Goal: Task Accomplishment & Management: Use online tool/utility

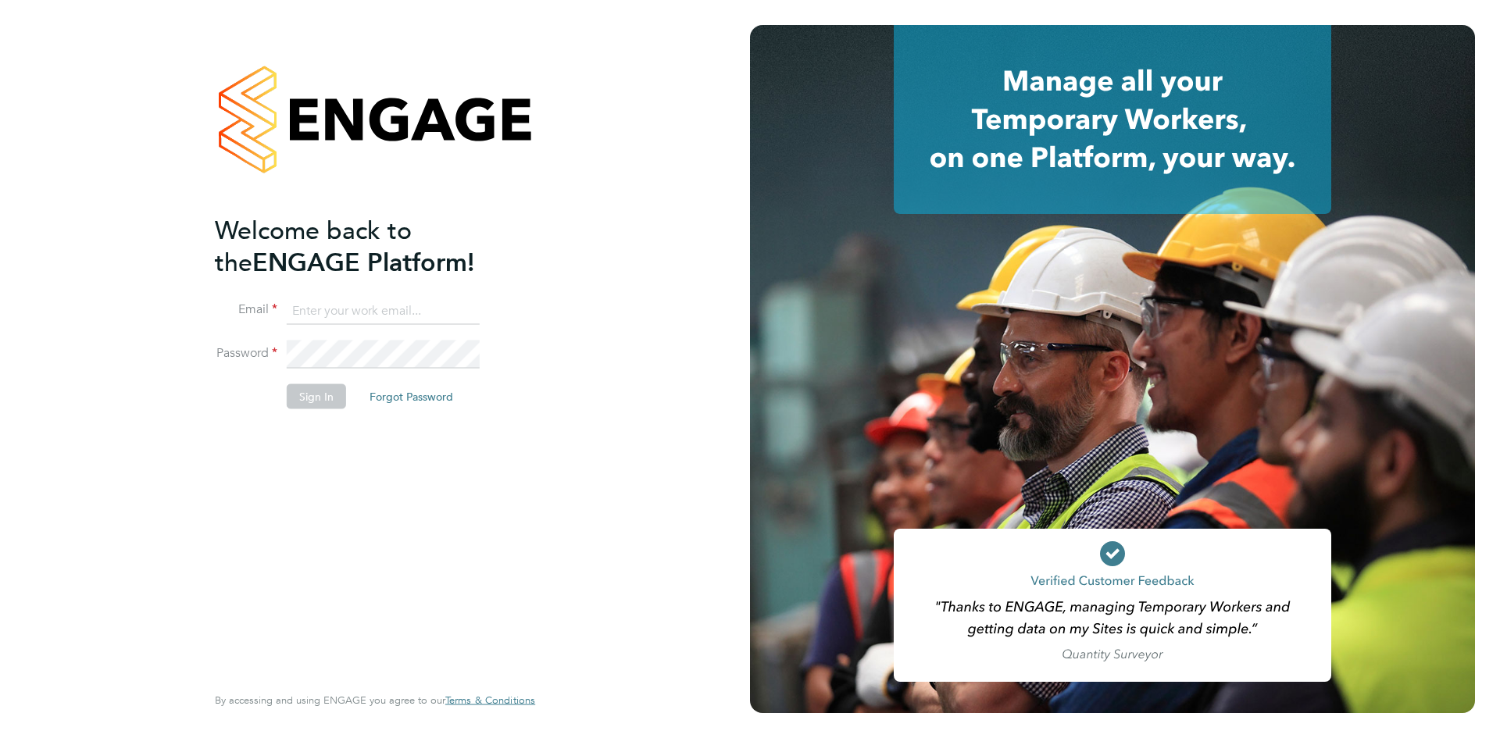
type input "[PERSON_NAME][EMAIL_ADDRESS][PERSON_NAME][DOMAIN_NAME]"
click at [321, 403] on button "Sign In" at bounding box center [316, 396] width 59 height 25
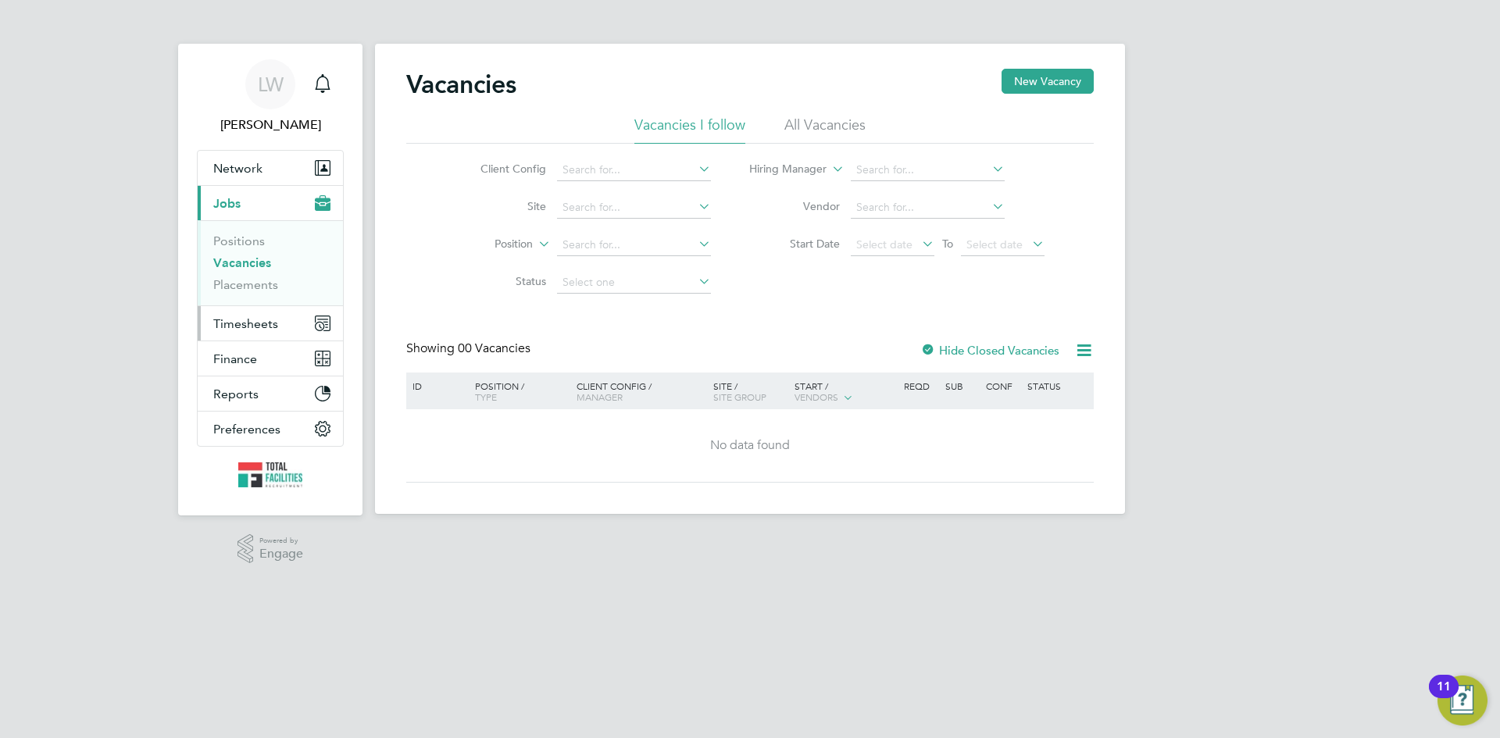
click at [244, 327] on span "Timesheets" at bounding box center [245, 323] width 65 height 15
click at [251, 326] on span "Timesheets" at bounding box center [245, 323] width 65 height 15
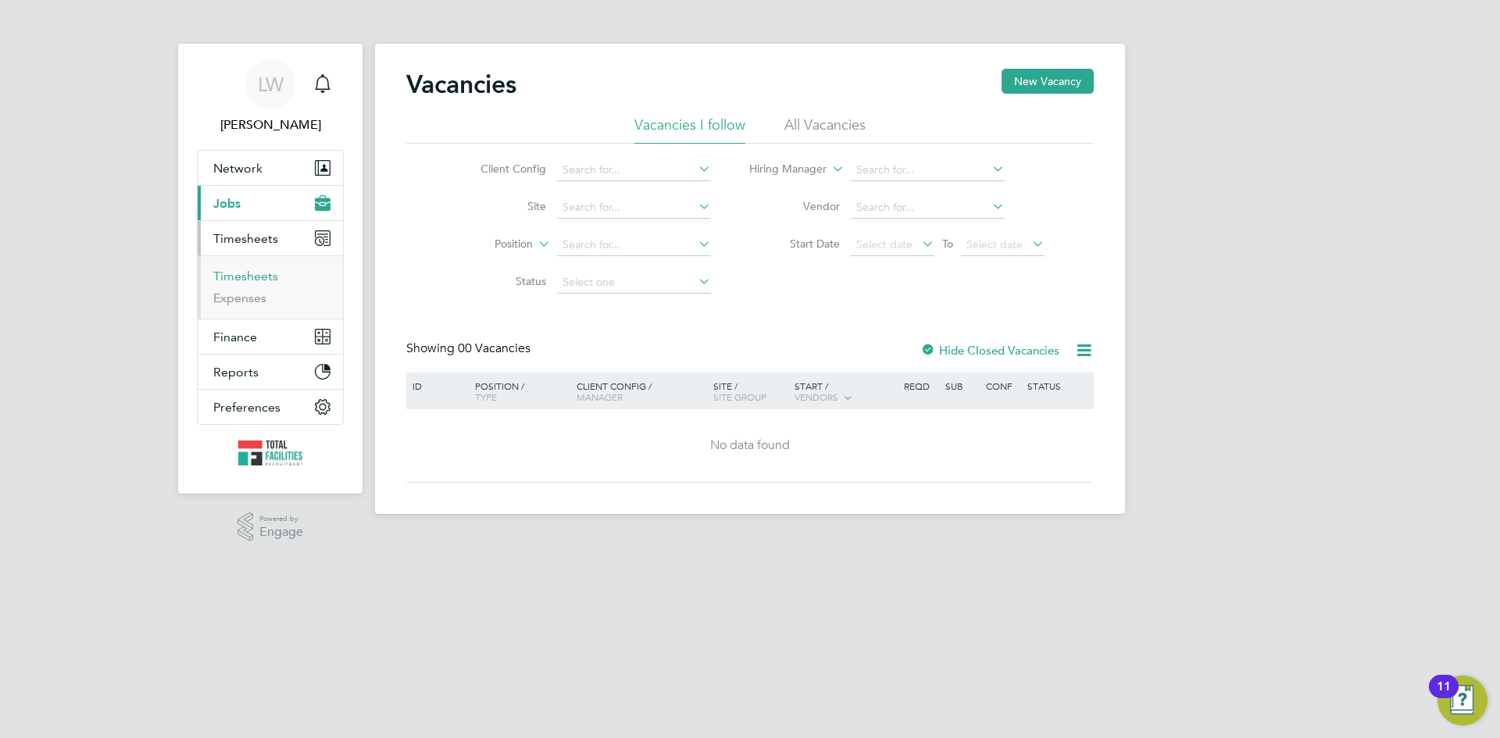
click at [244, 269] on link "Timesheets" at bounding box center [245, 276] width 65 height 15
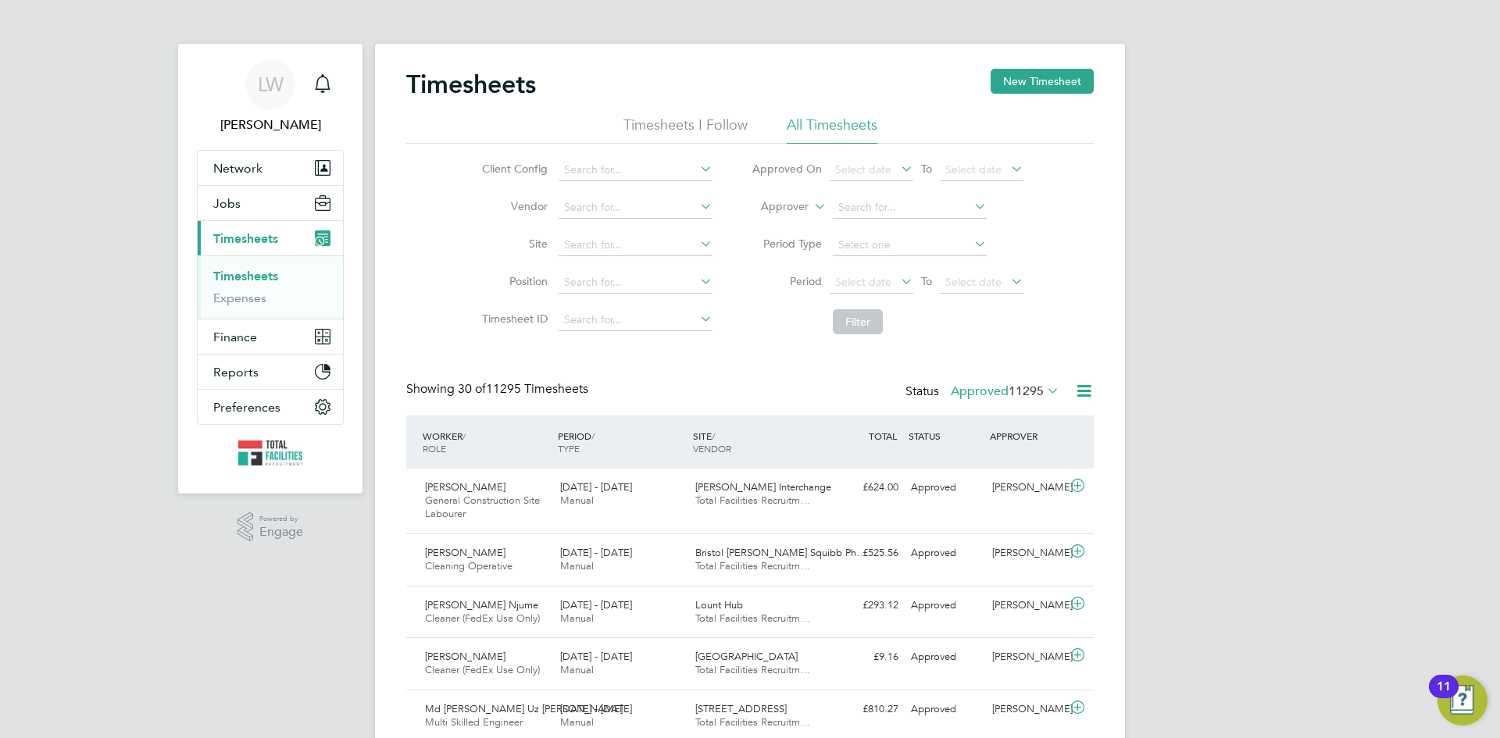
click at [1085, 391] on icon at bounding box center [1084, 391] width 20 height 20
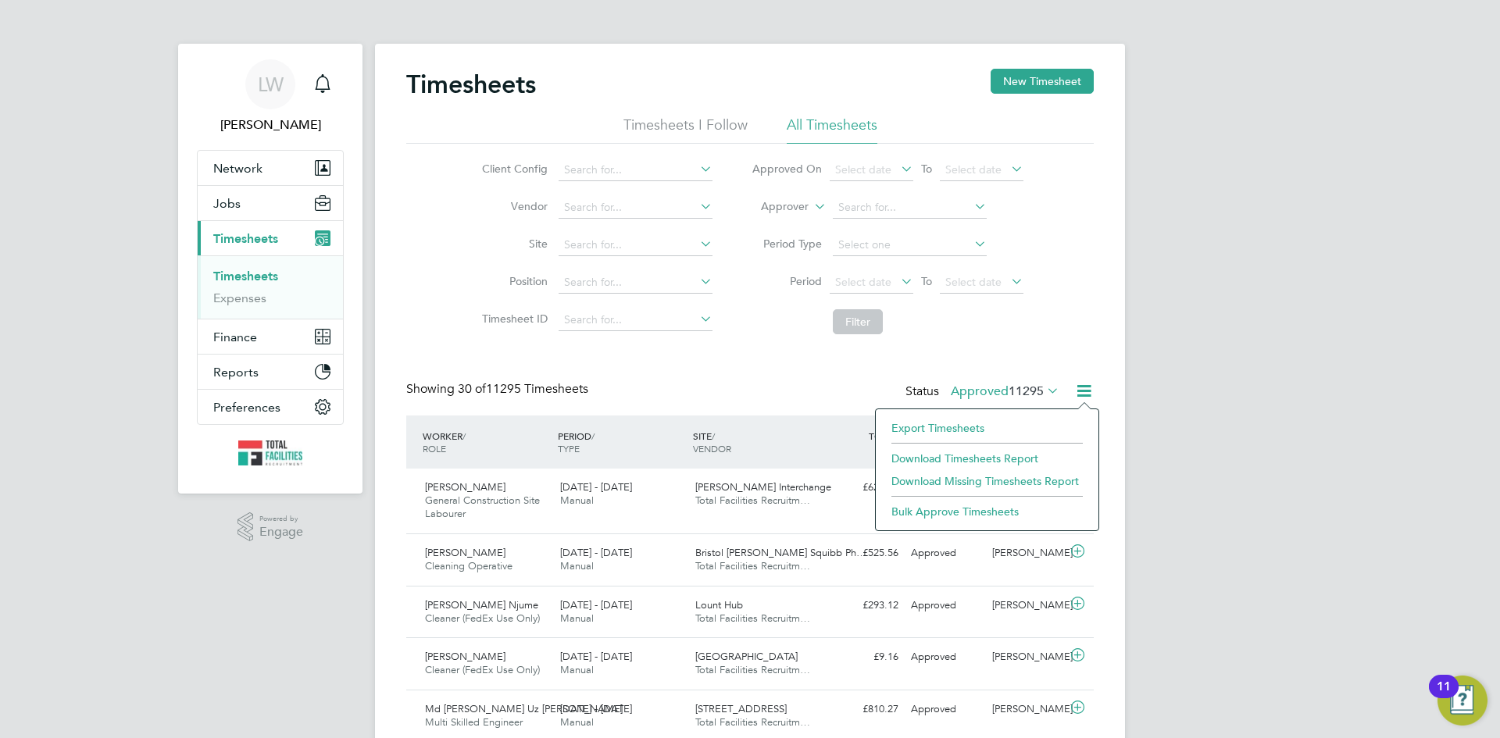
click at [960, 427] on li "Export Timesheets" at bounding box center [986, 428] width 207 height 22
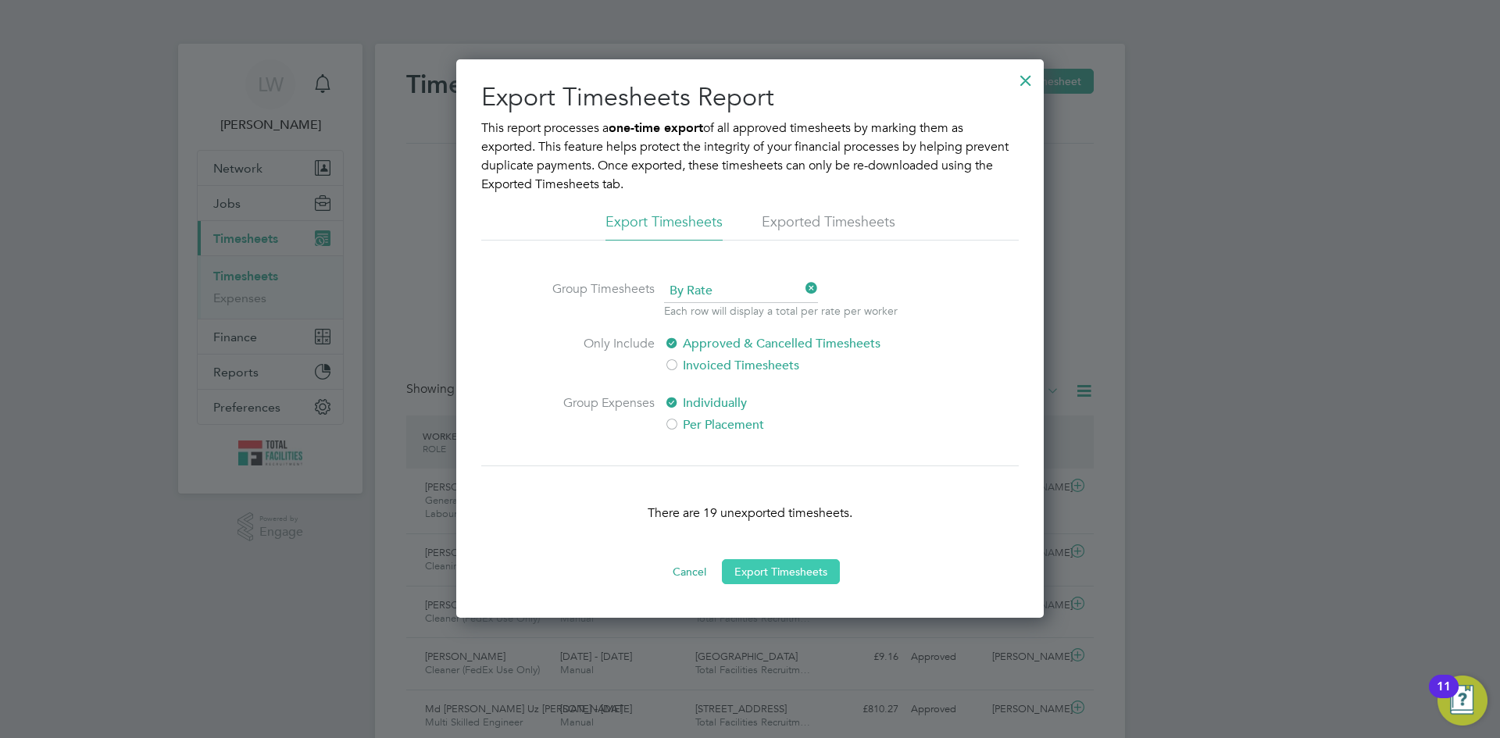
click at [816, 566] on button "Export Timesheets" at bounding box center [781, 571] width 118 height 25
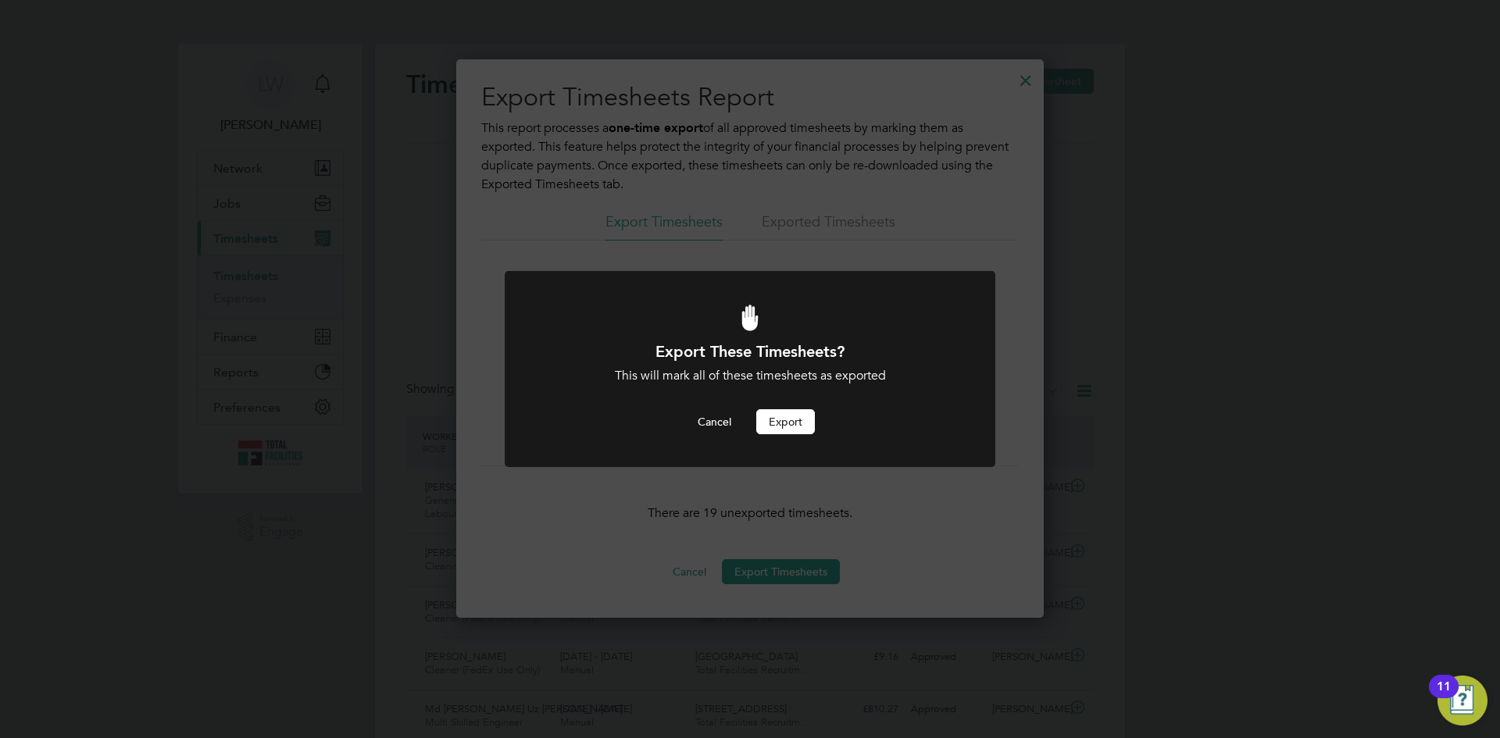
click at [783, 422] on button "Export" at bounding box center [785, 421] width 59 height 25
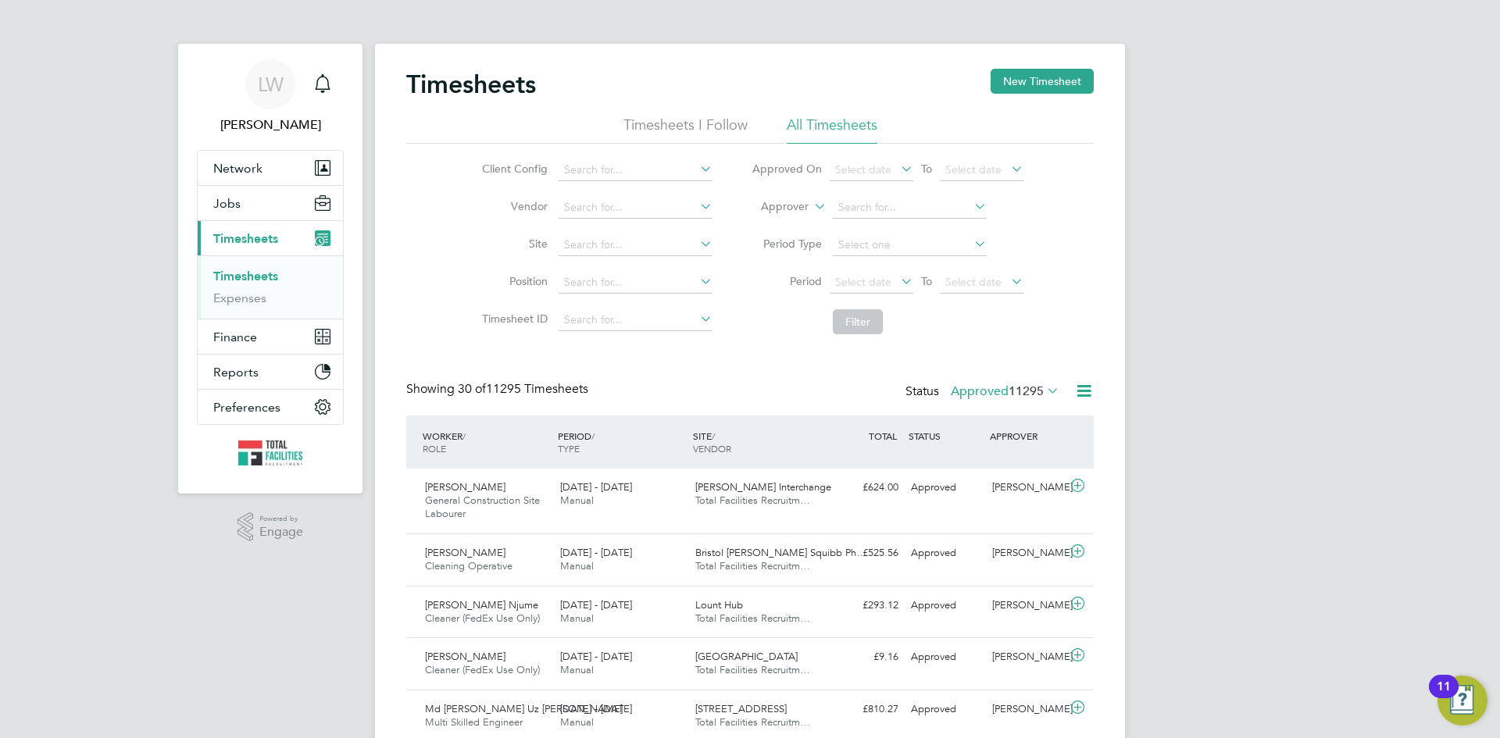
click at [1044, 394] on icon at bounding box center [1044, 391] width 0 height 22
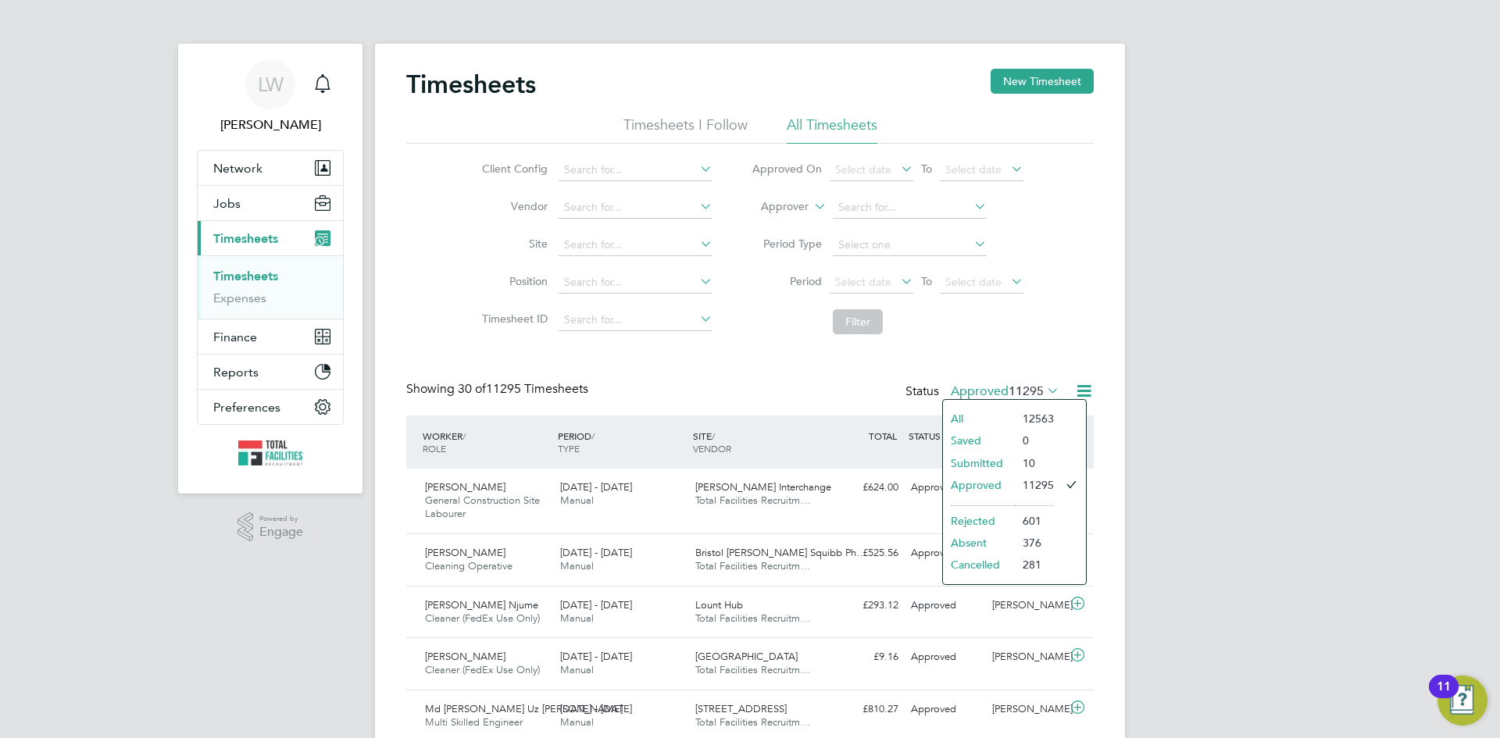
click at [980, 455] on li "Submitted" at bounding box center [979, 463] width 72 height 22
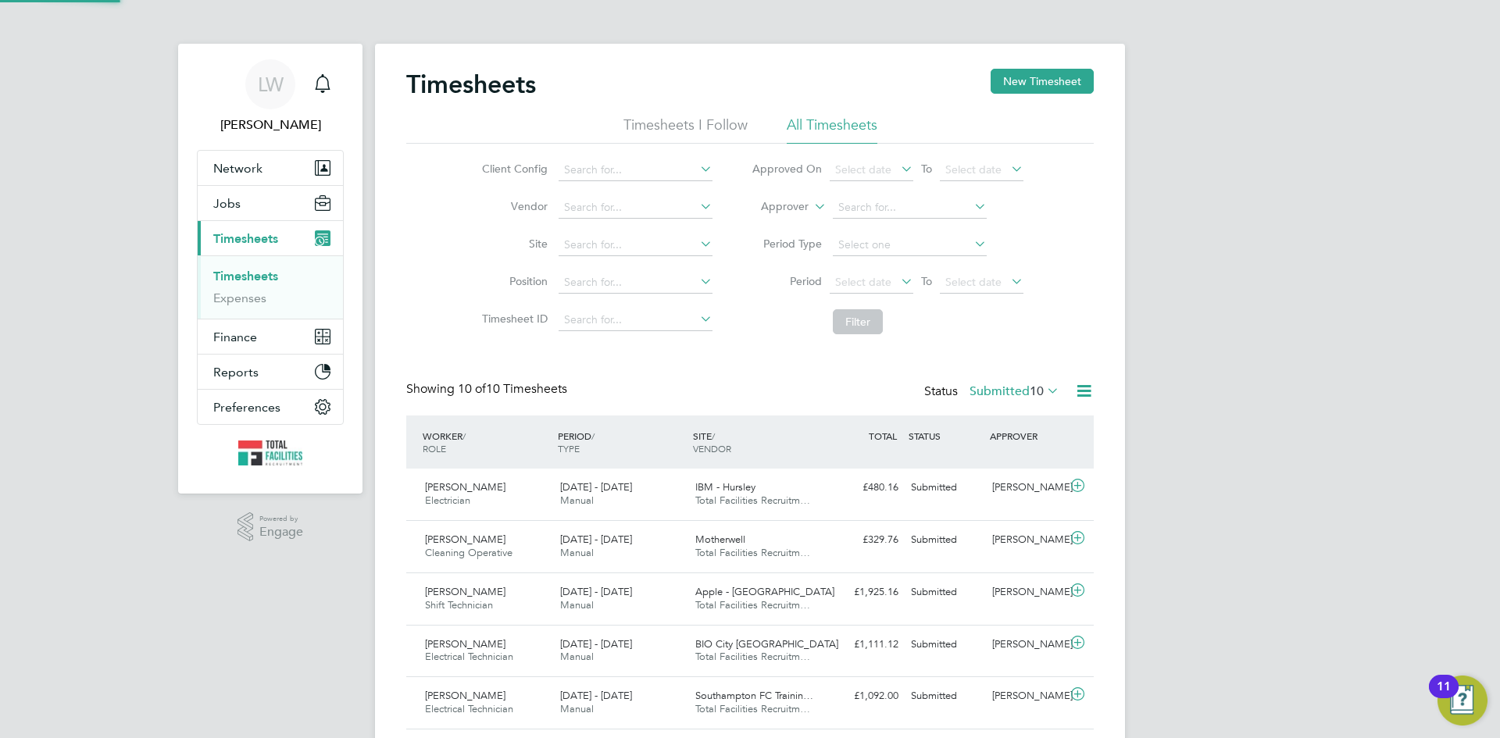
scroll to position [40, 136]
